Goal: Complete application form

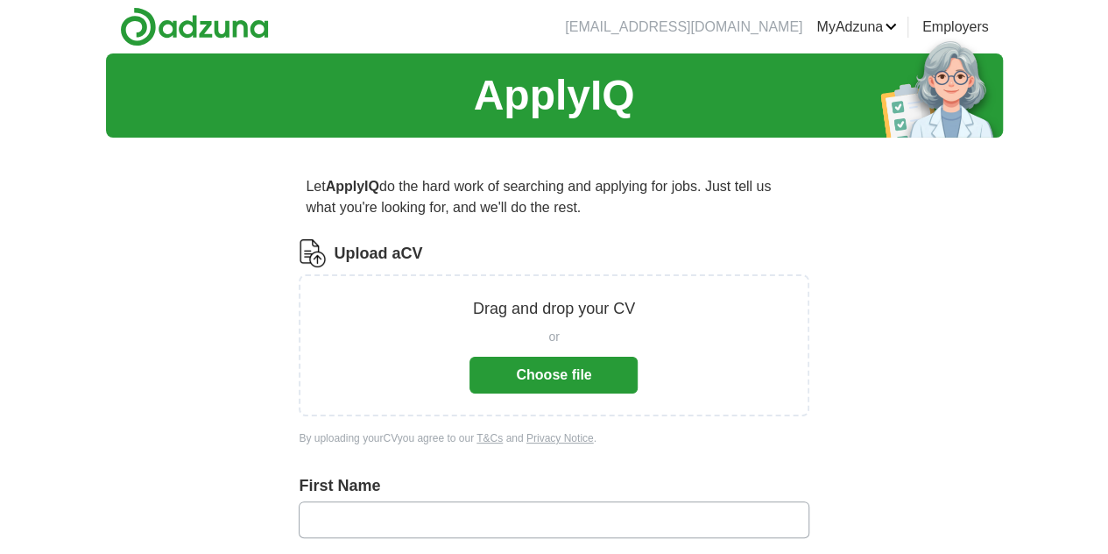
click at [520, 369] on button "Choose file" at bounding box center [554, 375] width 168 height 37
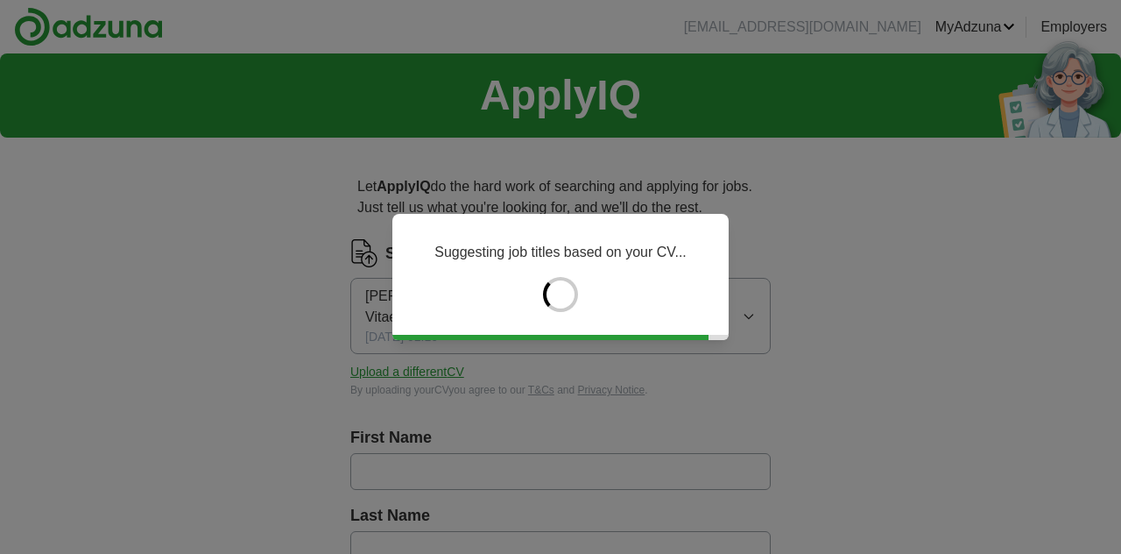
type input "*******"
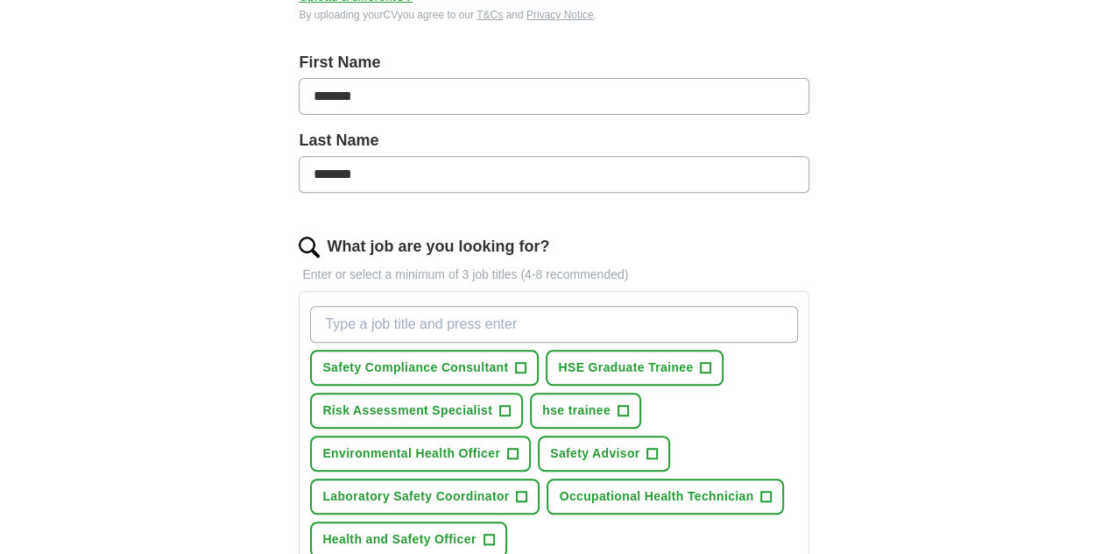
scroll to position [356, 0]
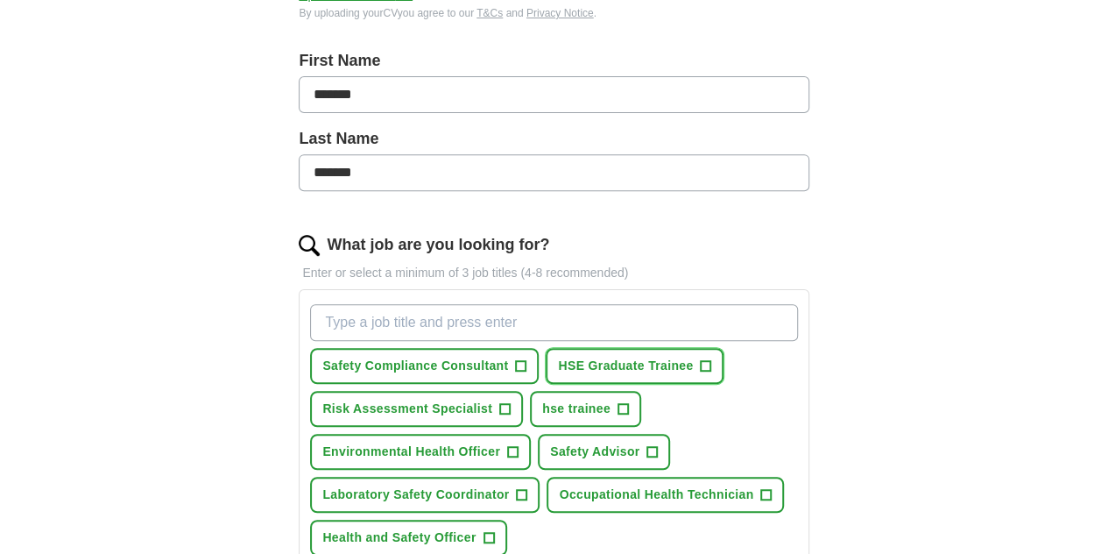
click at [546, 384] on button "HSE Graduate Trainee +" at bounding box center [635, 366] width 178 height 36
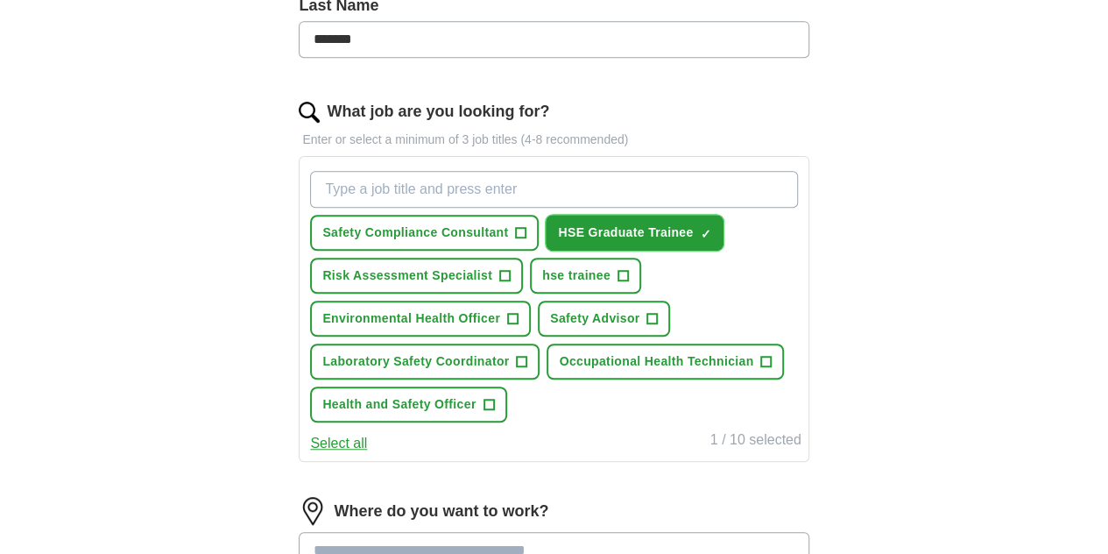
scroll to position [490, 0]
click at [670, 336] on button "Safety Advisor +" at bounding box center [604, 318] width 132 height 36
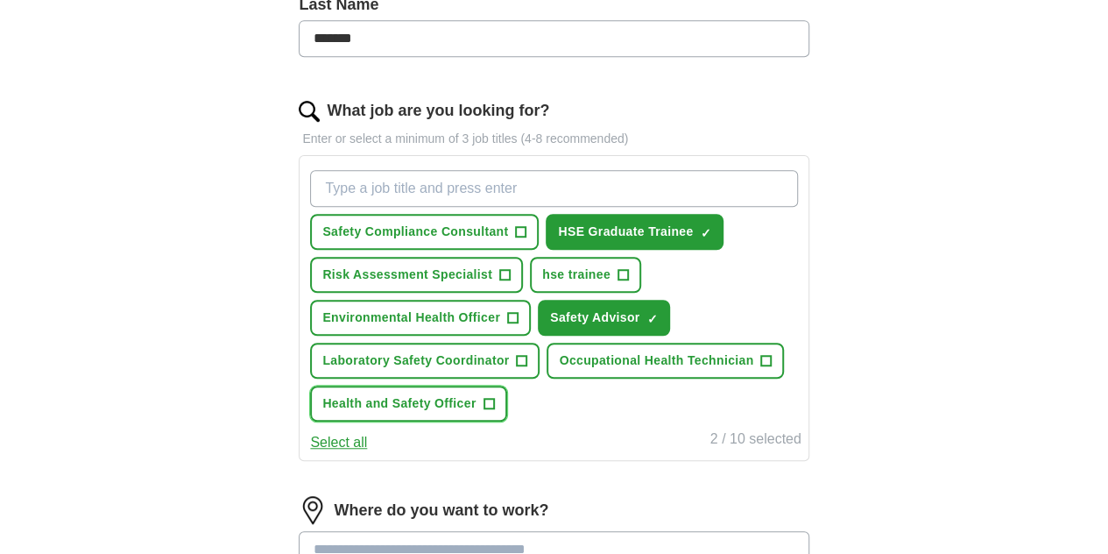
click at [494, 411] on span "+" at bounding box center [489, 404] width 11 height 14
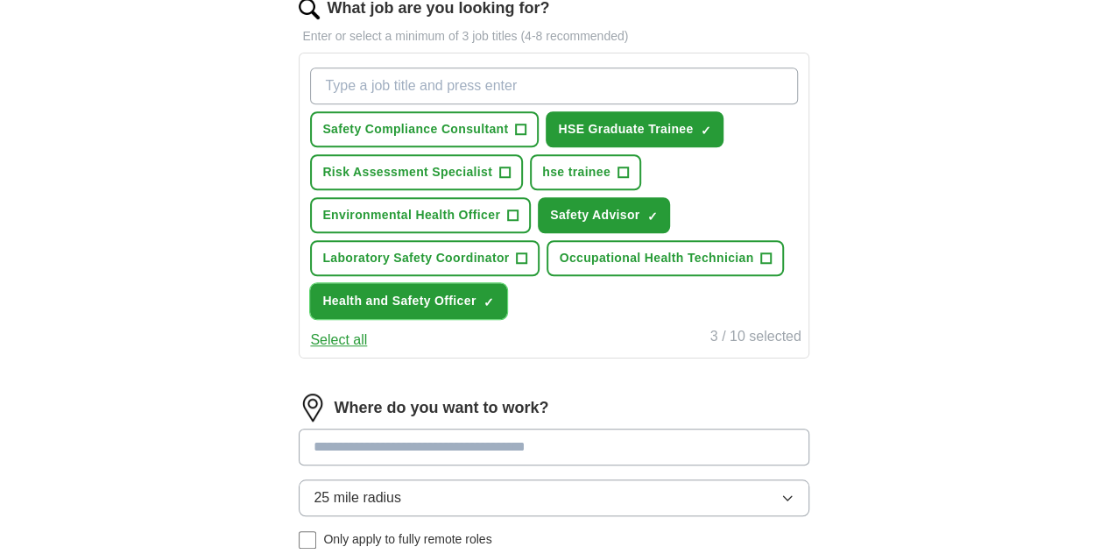
scroll to position [591, 0]
click at [615, 95] on input "What job are you looking for?" at bounding box center [553, 86] width 487 height 37
type input "qhse"
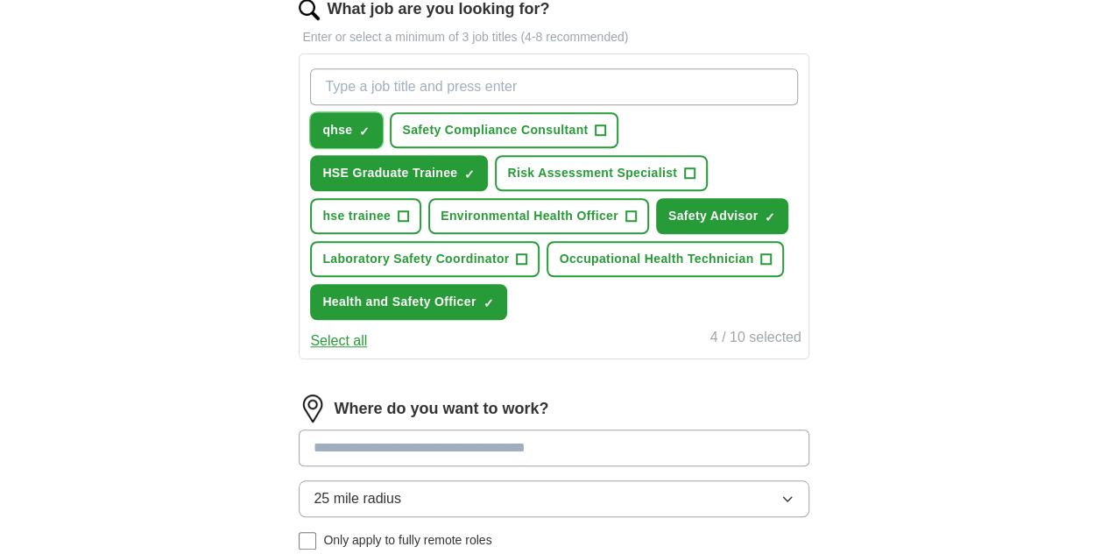
click at [383, 139] on button "qhse ✓ ×" at bounding box center [346, 130] width 73 height 36
click at [501, 85] on input "What job are you looking for?" at bounding box center [553, 86] width 487 height 37
type input "environmental health officer"
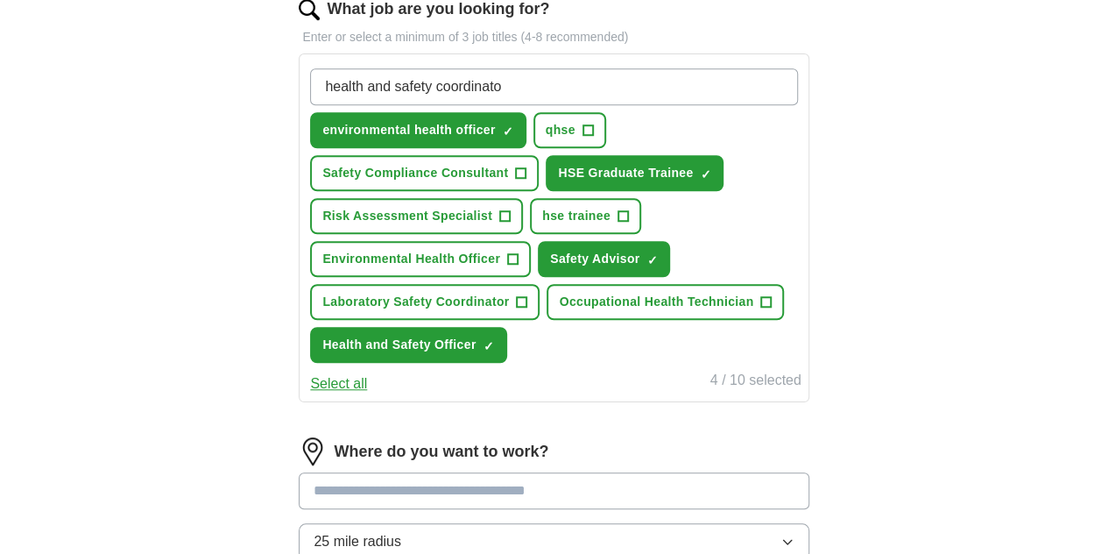
type input "health and safety coordinator"
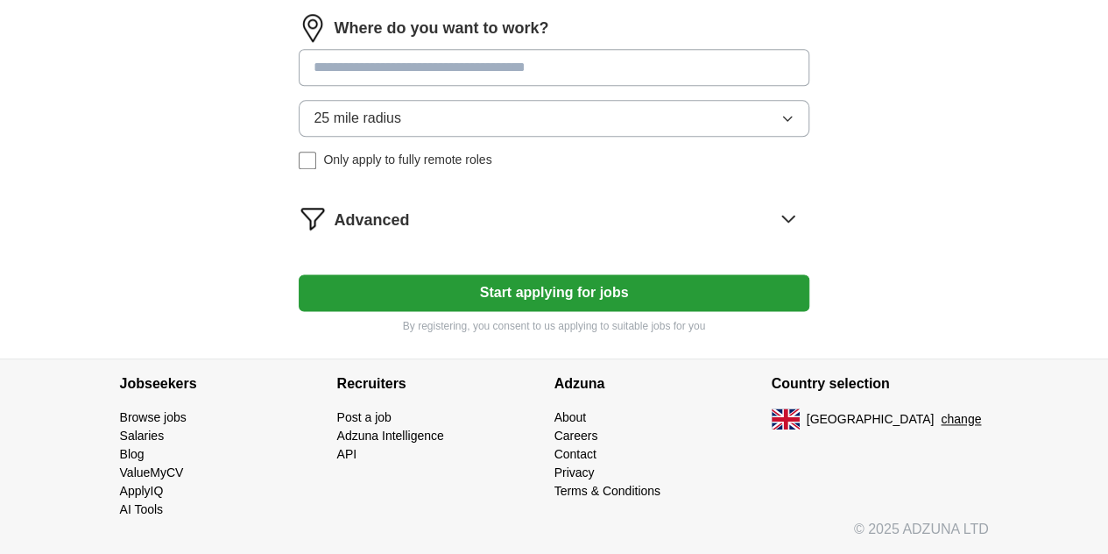
scroll to position [1025, 0]
click at [657, 86] on input at bounding box center [554, 67] width 510 height 37
type input "*"
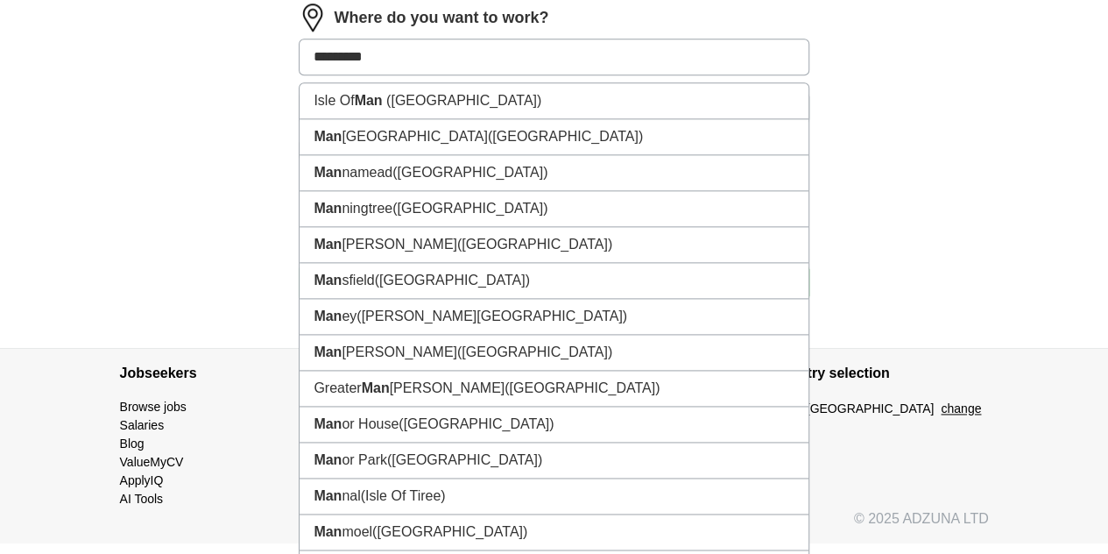
type input "**********"
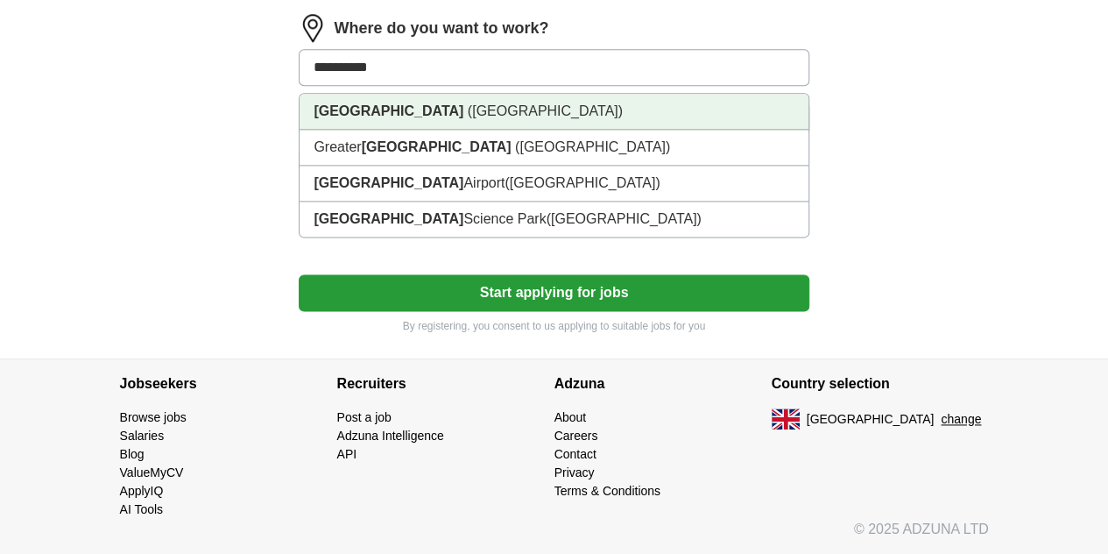
click at [595, 130] on li "[GEOGRAPHIC_DATA] ([GEOGRAPHIC_DATA])" at bounding box center [554, 112] width 508 height 36
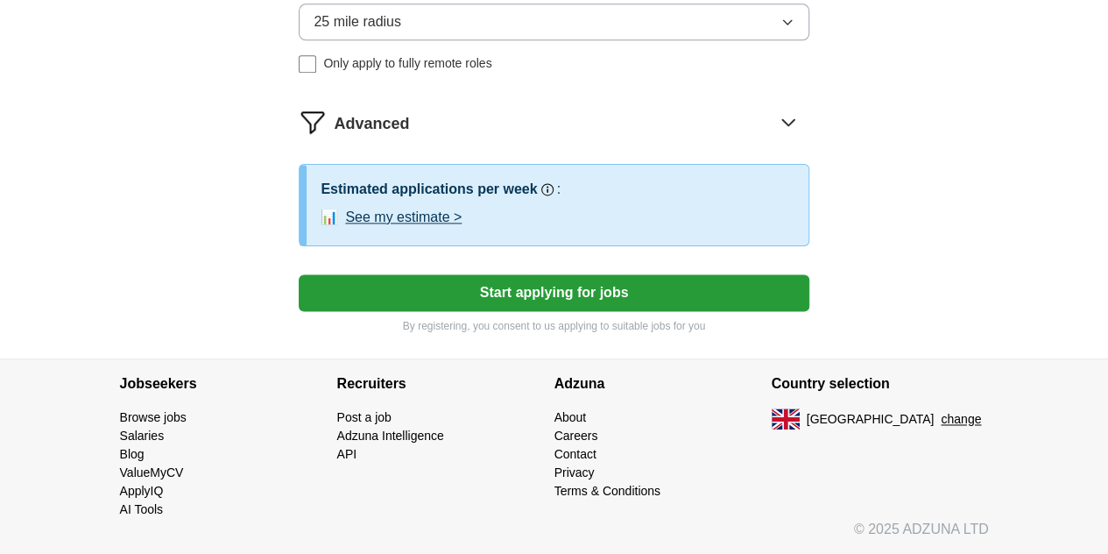
scroll to position [1183, 0]
click at [604, 311] on button "Start applying for jobs" at bounding box center [554, 292] width 510 height 37
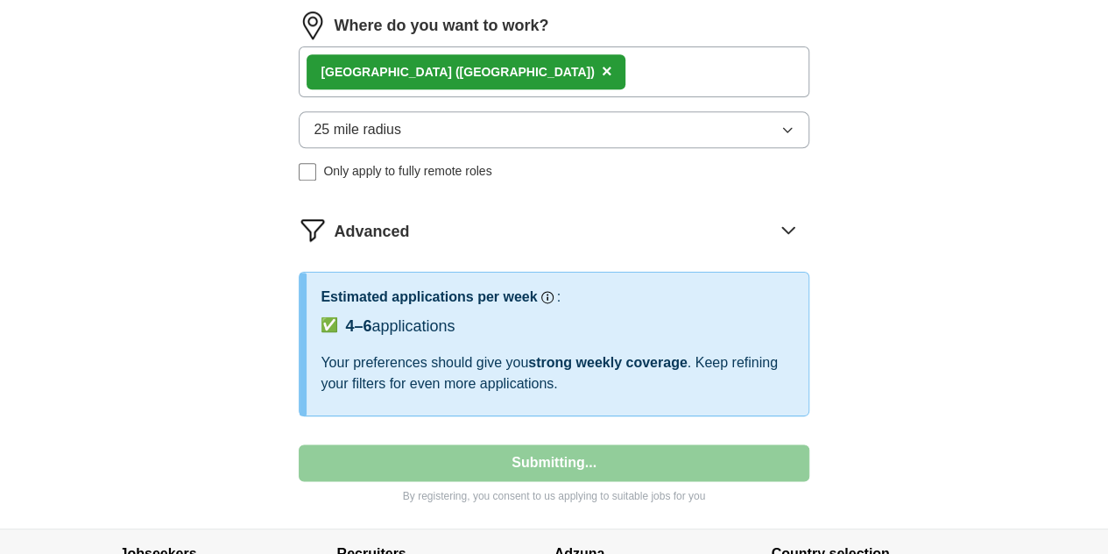
select select "**"
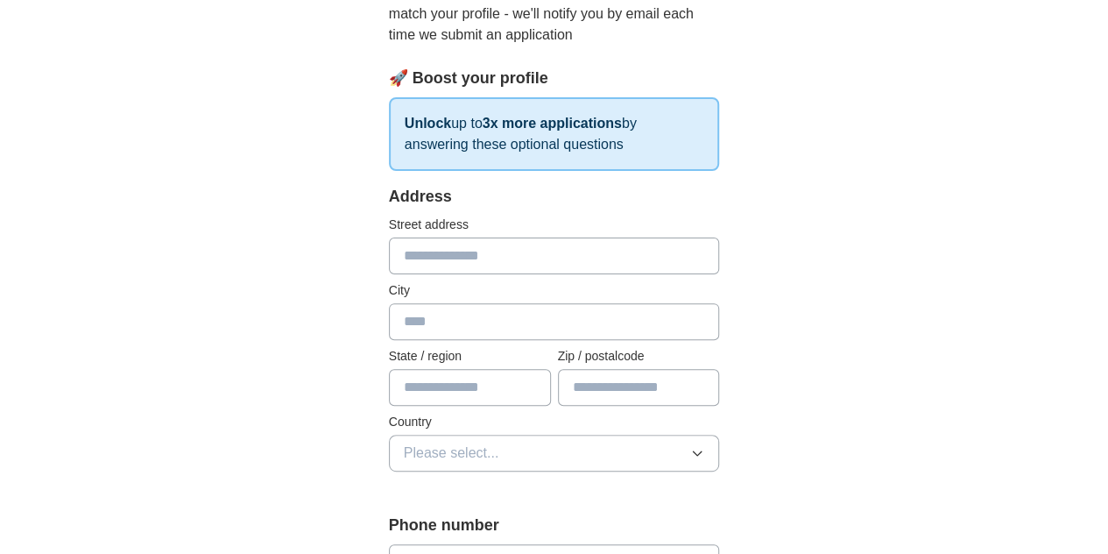
scroll to position [214, 0]
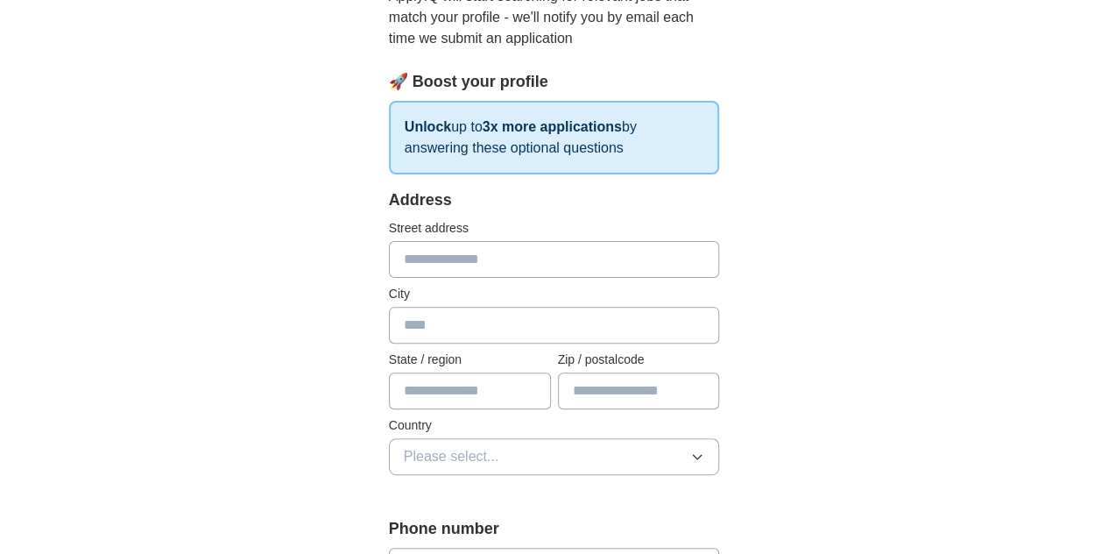
click at [552, 255] on input "text" at bounding box center [554, 259] width 331 height 37
type input "**********"
type input "*******"
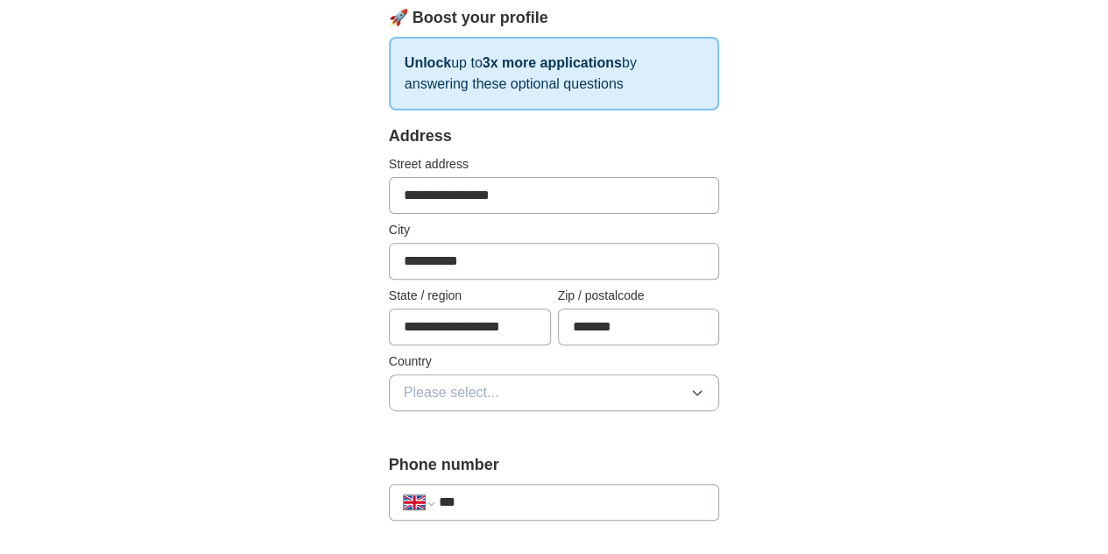
scroll to position [279, 0]
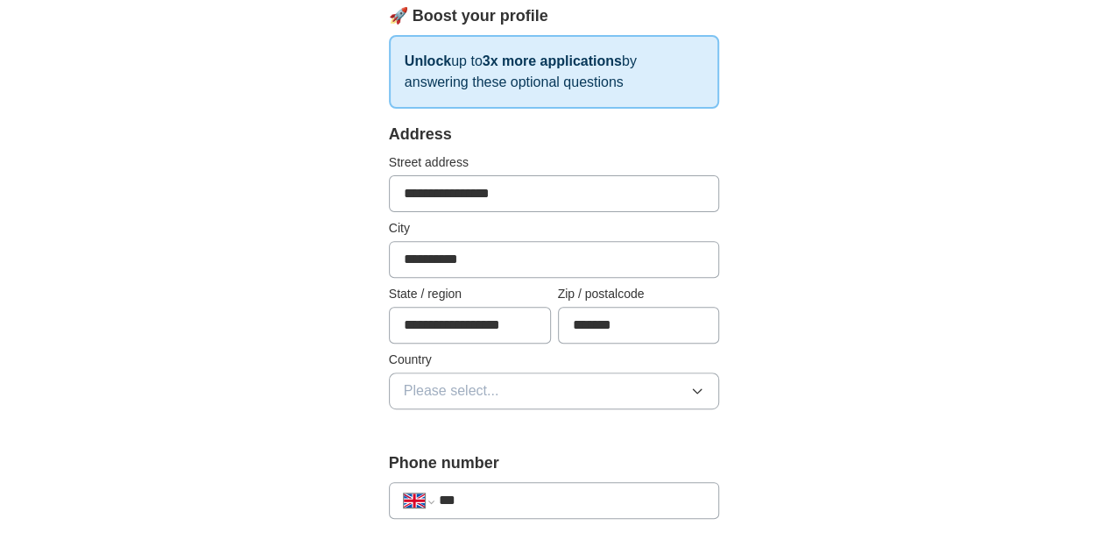
click at [718, 392] on button "Please select..." at bounding box center [554, 390] width 331 height 37
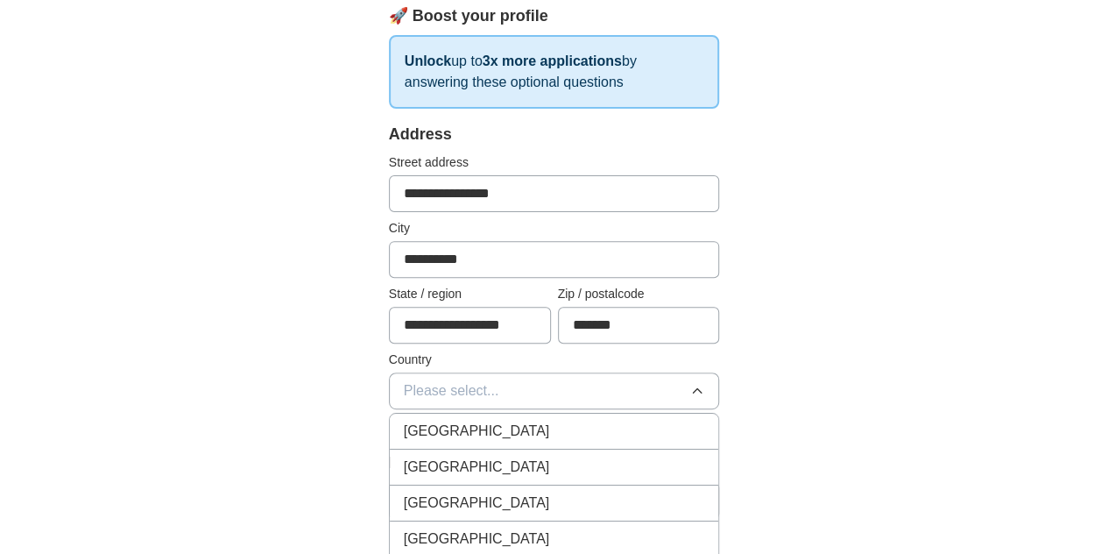
click at [661, 433] on div "[GEOGRAPHIC_DATA]" at bounding box center [554, 430] width 301 height 21
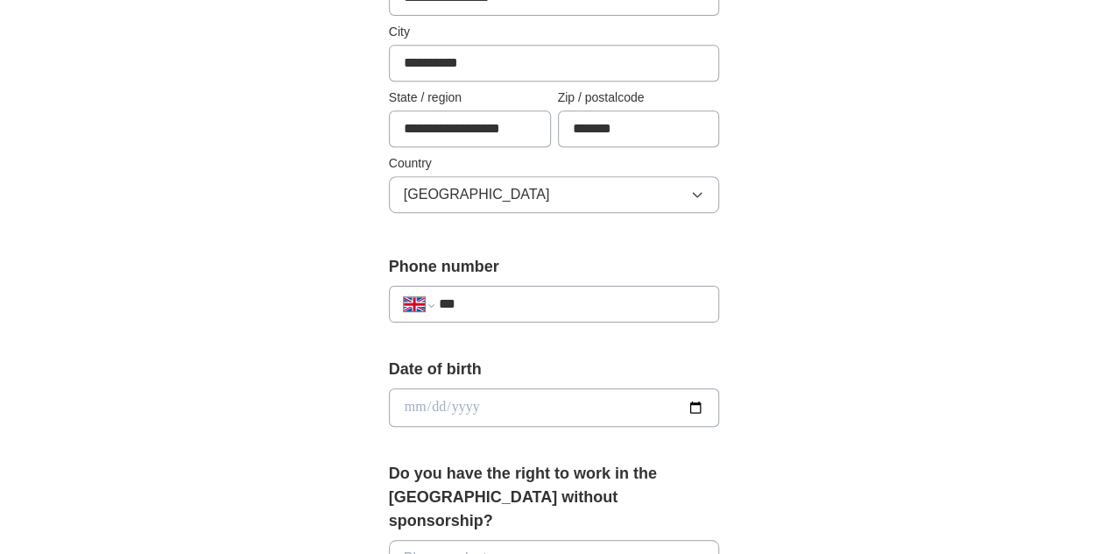
scroll to position [477, 0]
click at [643, 304] on input "***" at bounding box center [572, 303] width 266 height 21
type input "**********"
click at [576, 412] on input "date" at bounding box center [554, 406] width 331 height 39
click at [720, 404] on input "date" at bounding box center [554, 406] width 331 height 39
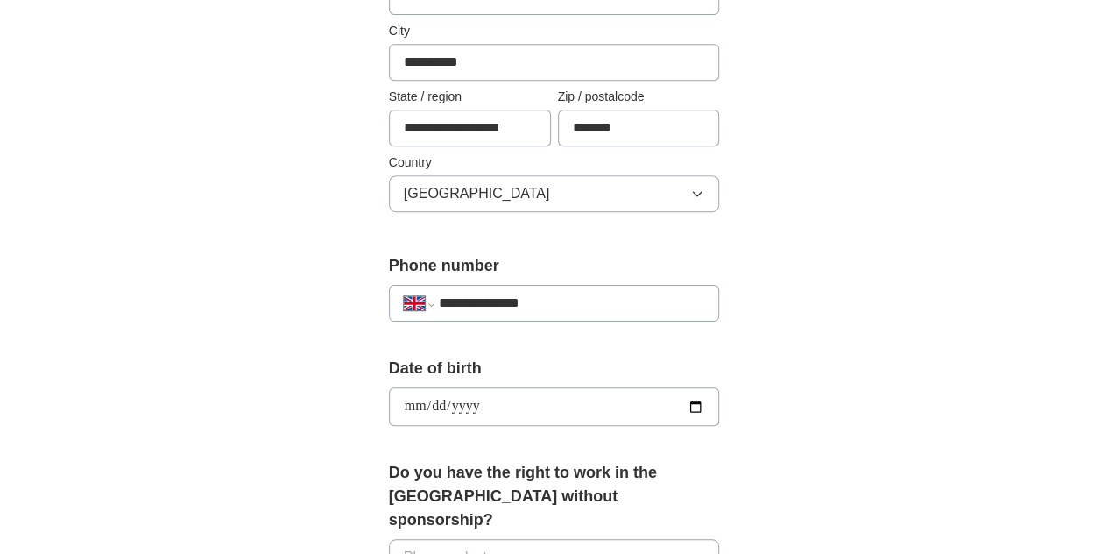
type input "**********"
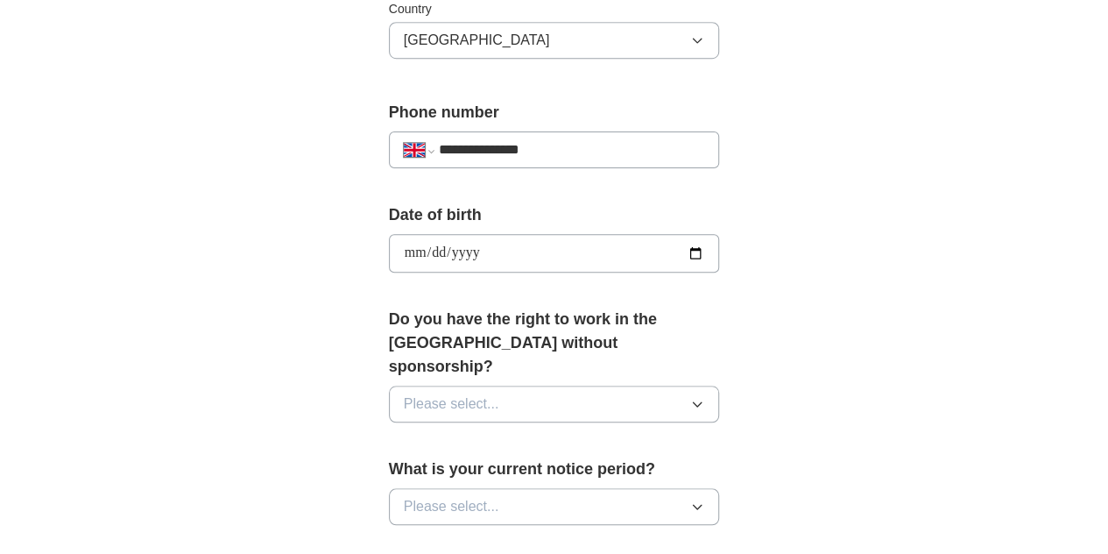
scroll to position [638, 0]
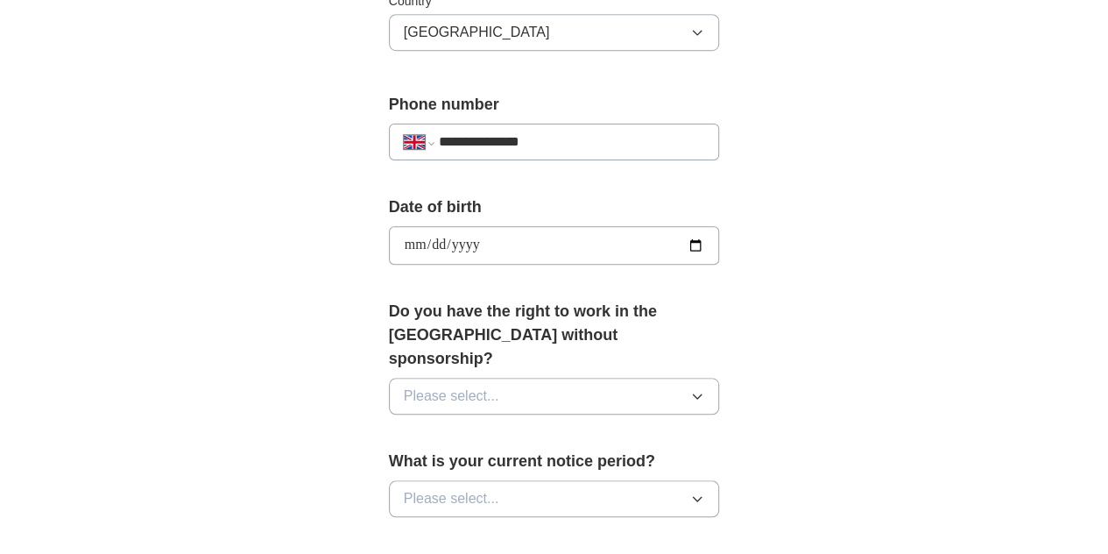
click at [534, 378] on button "Please select..." at bounding box center [554, 396] width 331 height 37
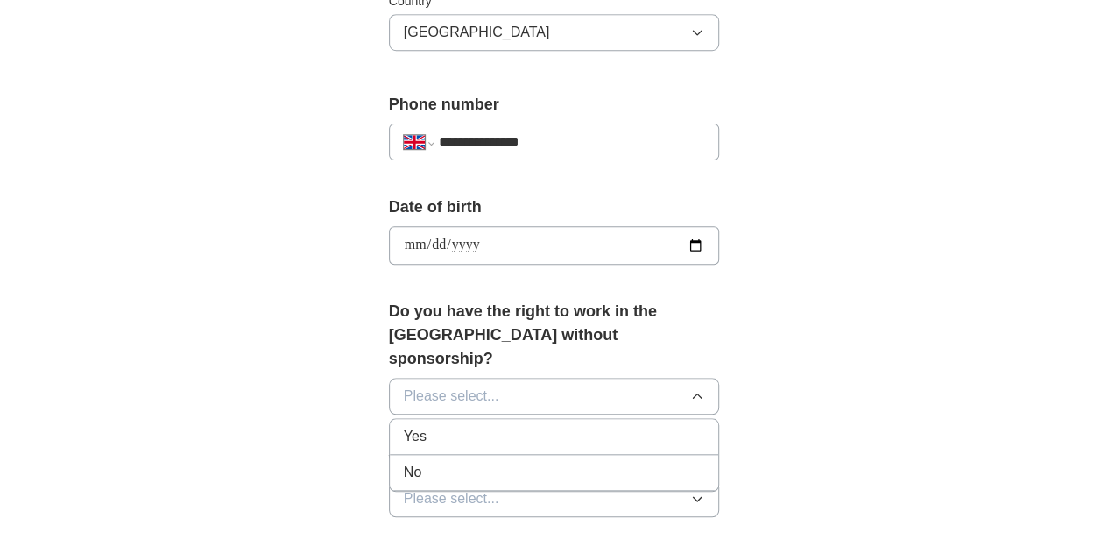
click at [522, 426] on div "Yes" at bounding box center [554, 436] width 301 height 21
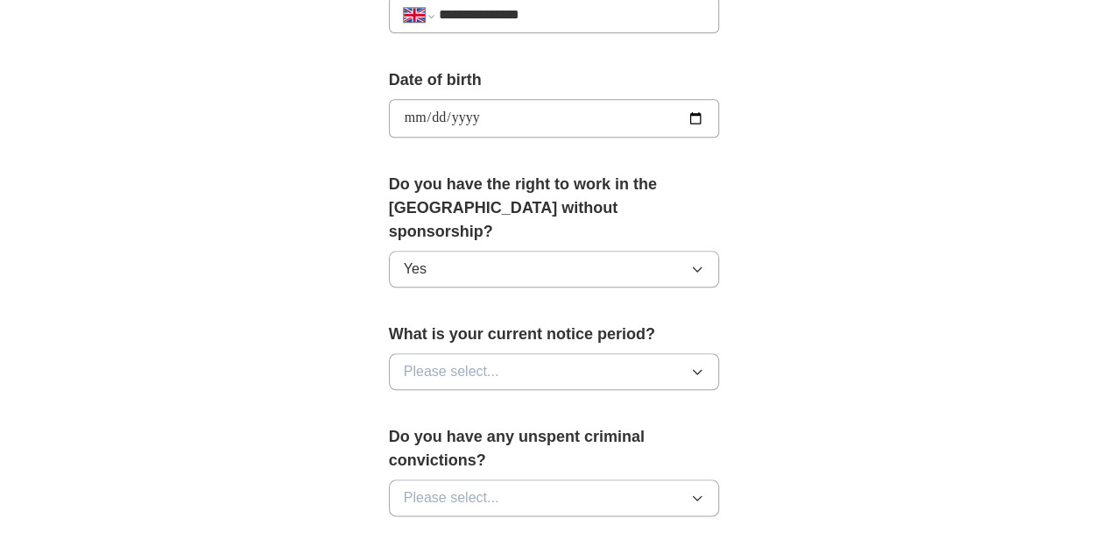
scroll to position [767, 0]
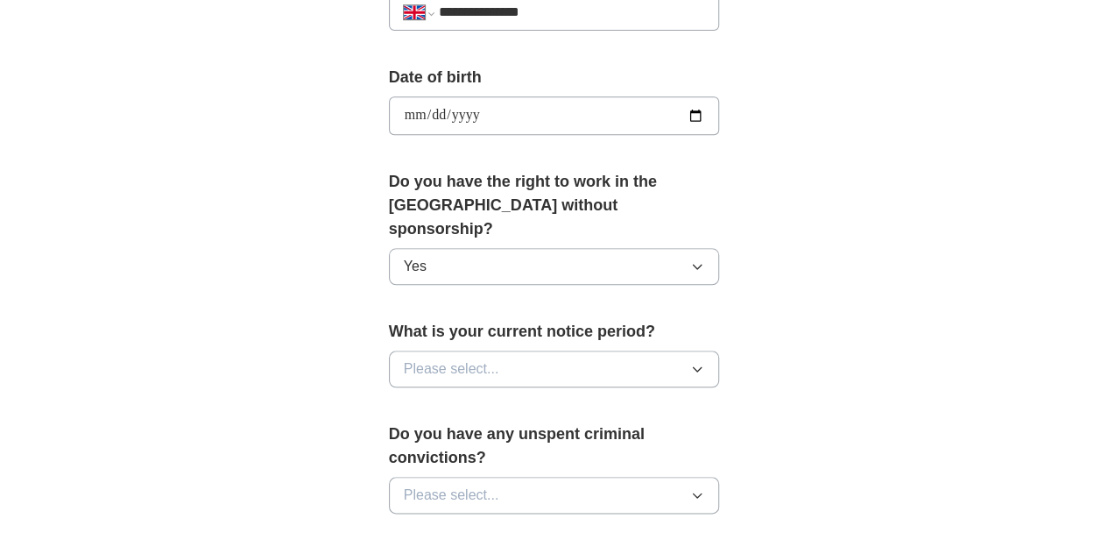
click at [517, 350] on button "Please select..." at bounding box center [554, 368] width 331 height 37
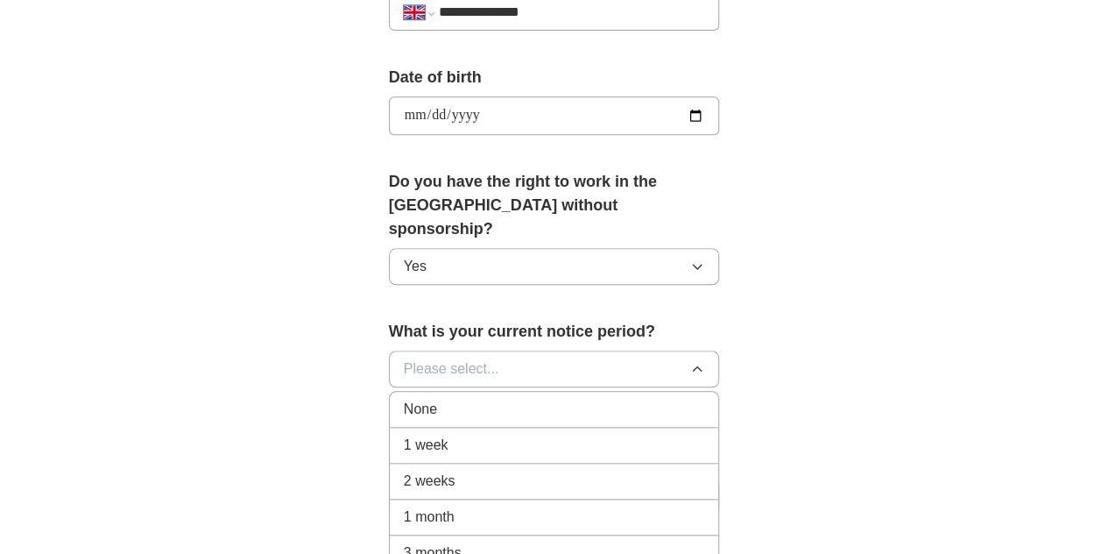
click at [470, 470] on div "2 weeks" at bounding box center [554, 480] width 301 height 21
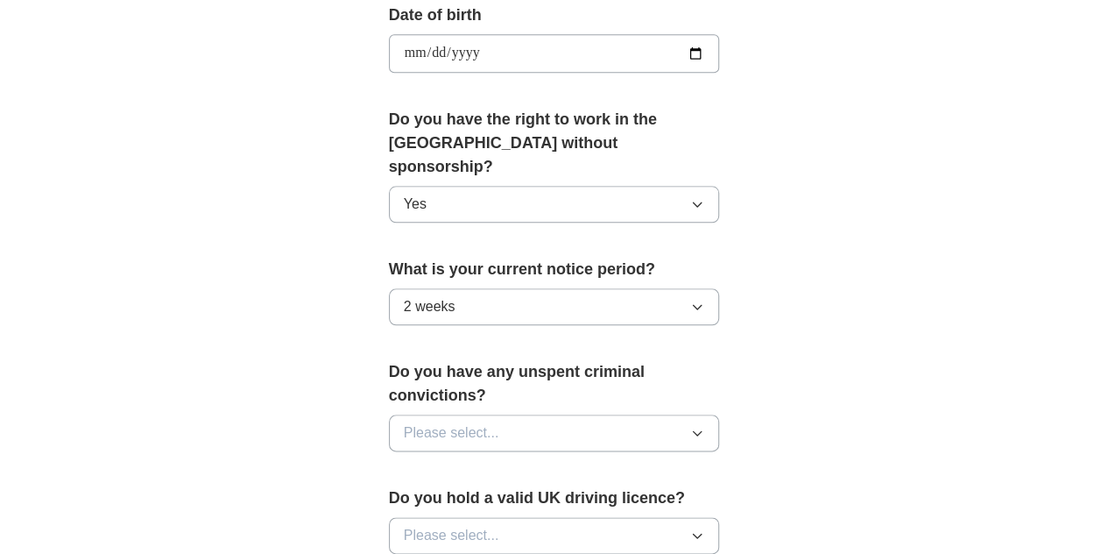
scroll to position [843, 0]
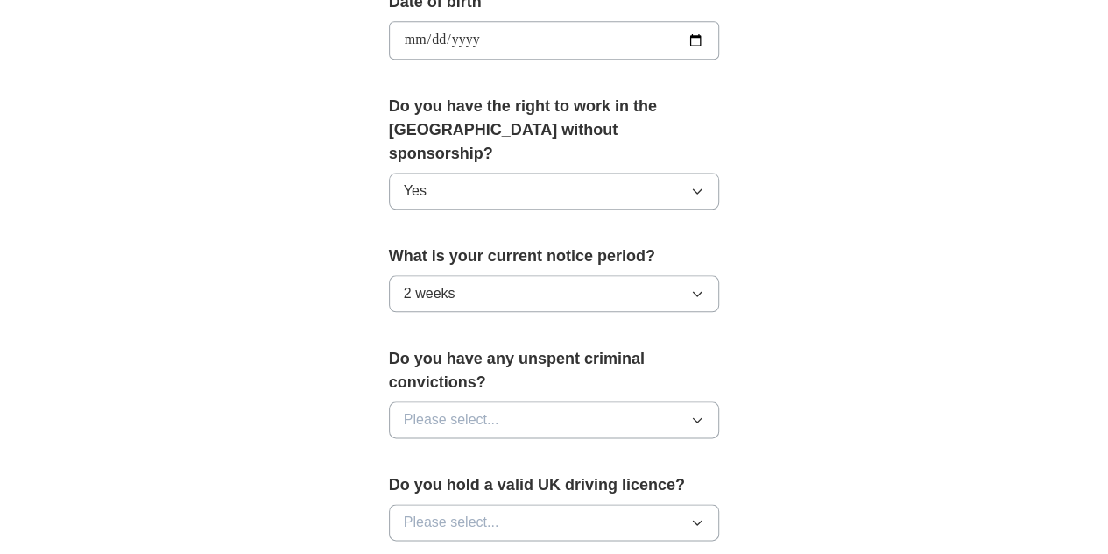
click at [527, 401] on button "Please select..." at bounding box center [554, 419] width 331 height 37
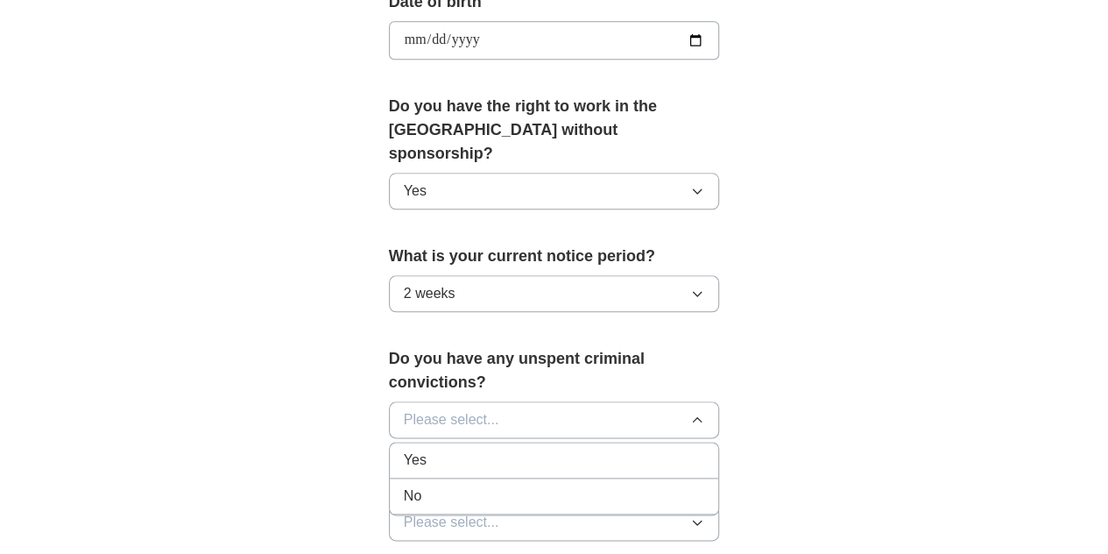
click at [462, 485] on div "No" at bounding box center [554, 495] width 301 height 21
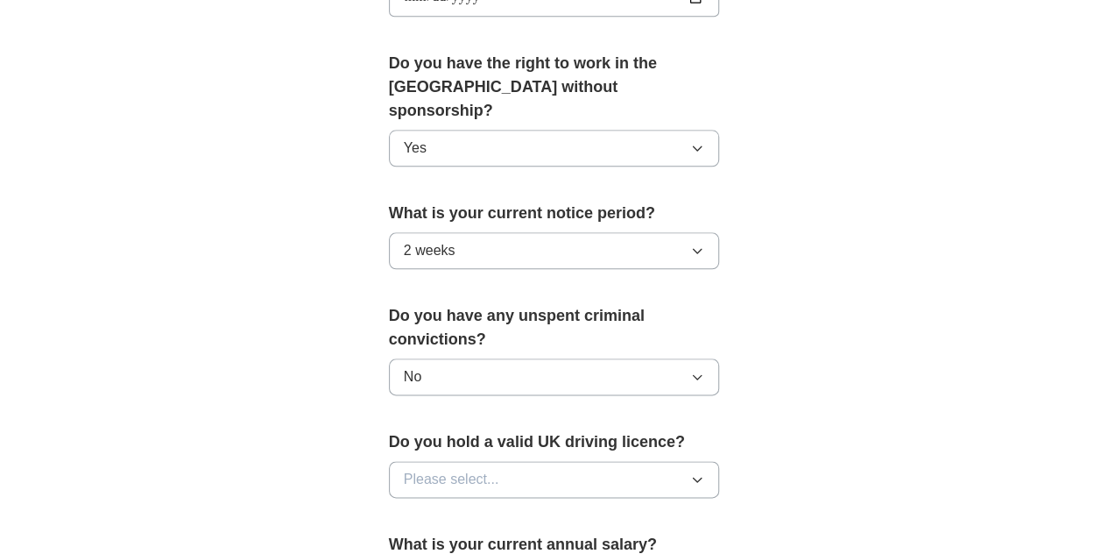
scroll to position [943, 0]
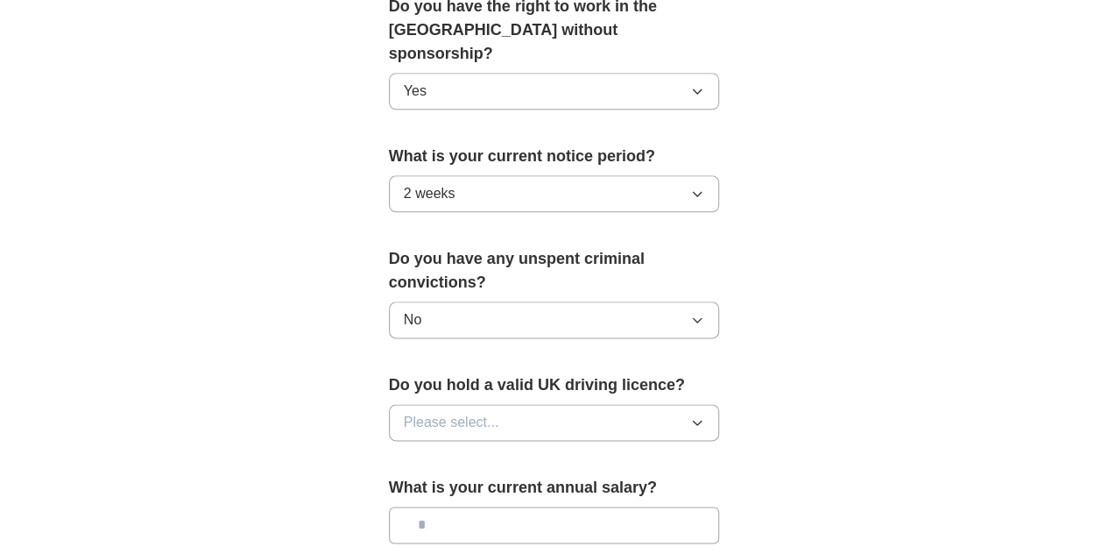
click at [487, 404] on button "Please select..." at bounding box center [554, 422] width 331 height 37
click at [463, 445] on li "Yes" at bounding box center [554, 463] width 329 height 36
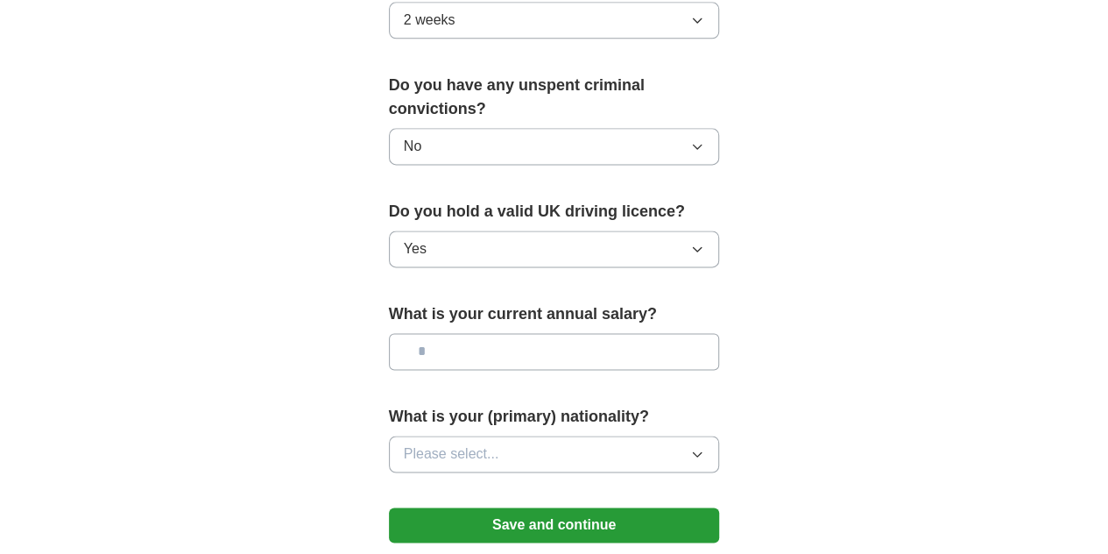
scroll to position [1117, 0]
click at [475, 435] on button "Please select..." at bounding box center [554, 453] width 331 height 37
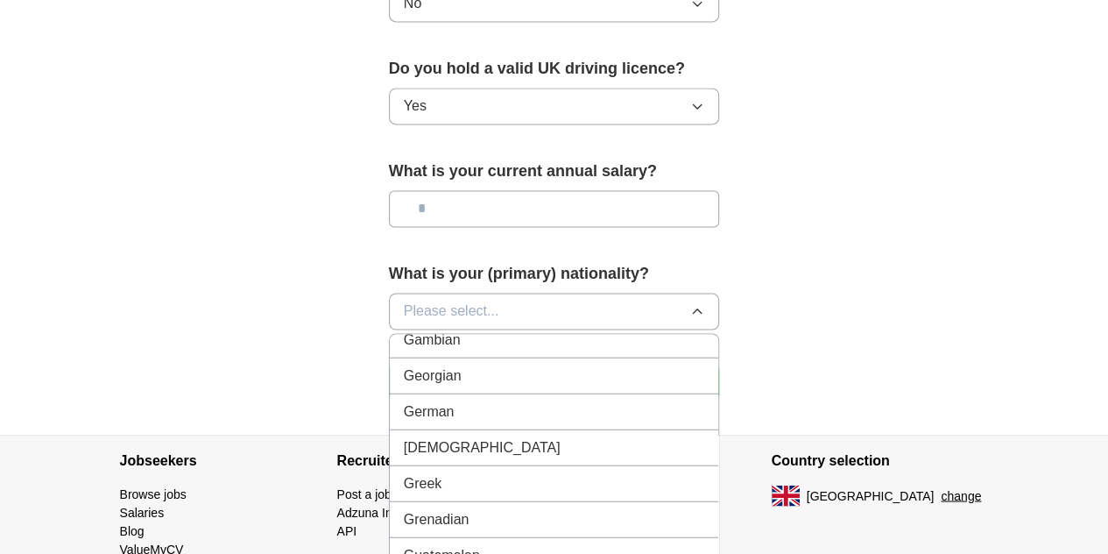
scroll to position [2366, 0]
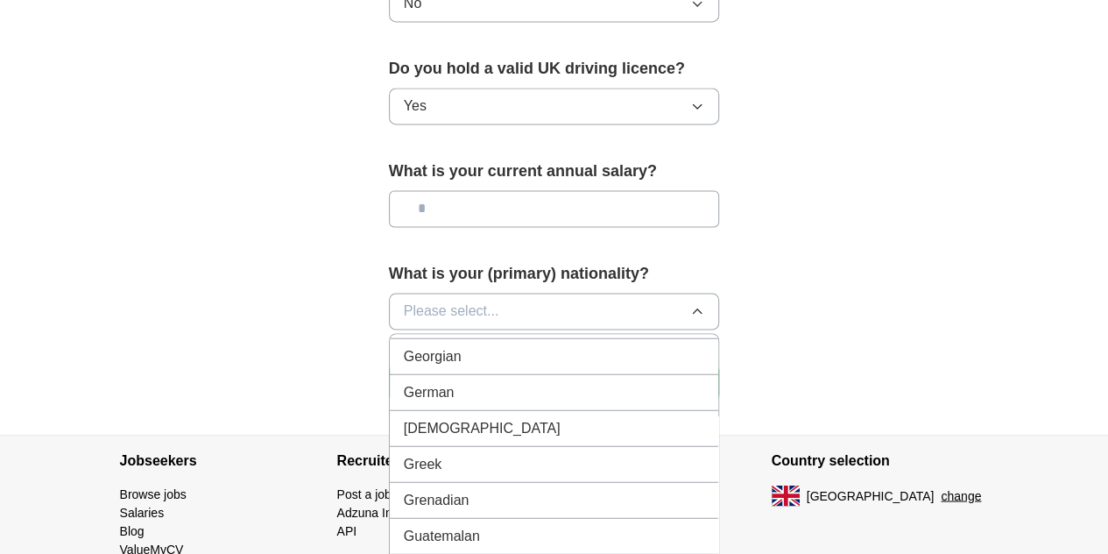
click at [463, 417] on div "[DEMOGRAPHIC_DATA]" at bounding box center [554, 427] width 301 height 21
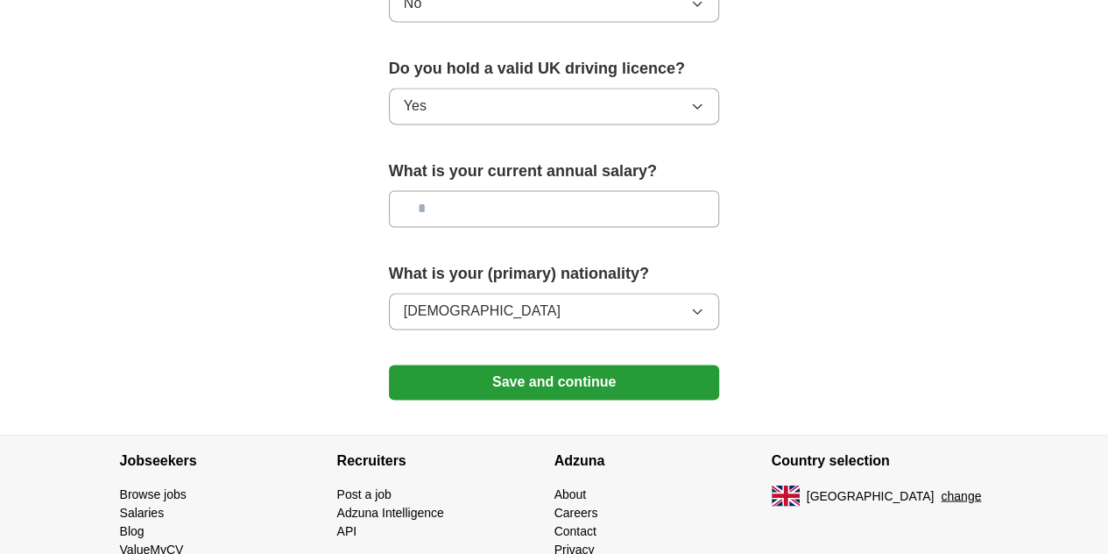
click at [457, 364] on button "Save and continue" at bounding box center [554, 381] width 331 height 35
